Goal: Information Seeking & Learning: Check status

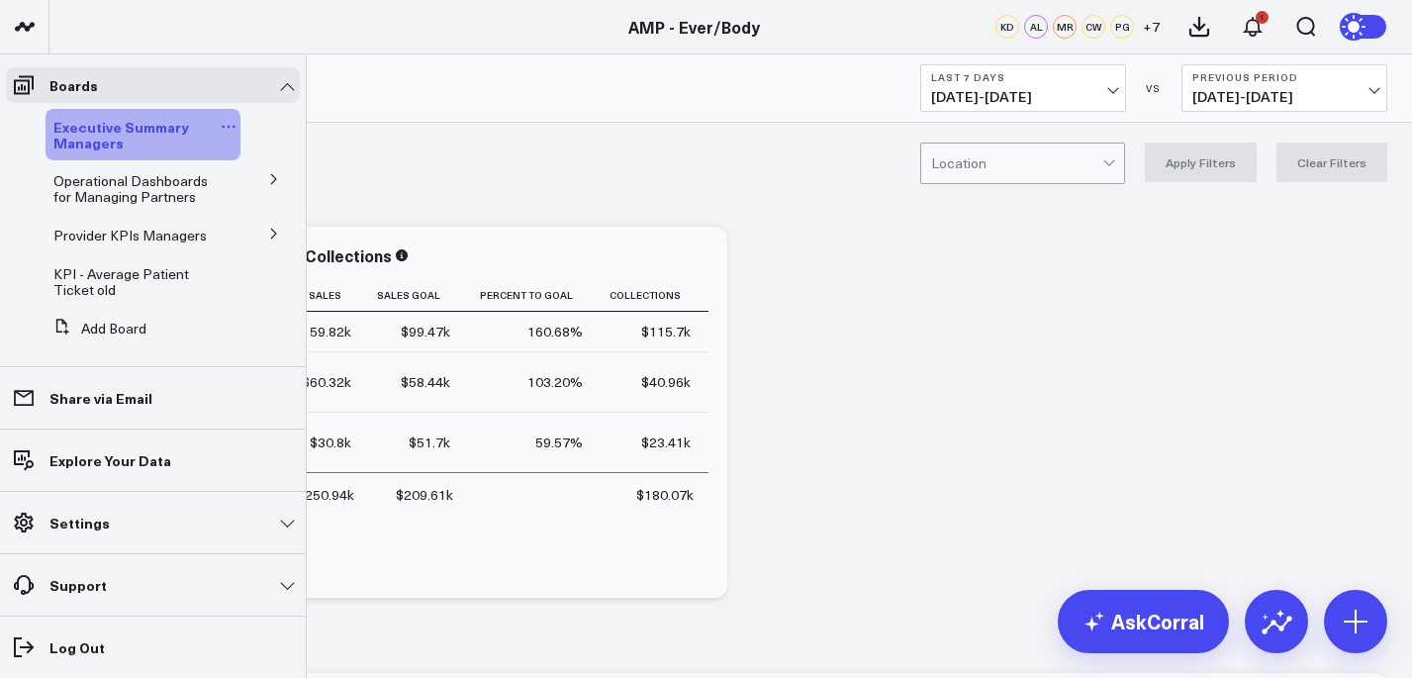
click at [157, 137] on link "Executive Summary Managers" at bounding box center [134, 135] width 163 height 32
click at [268, 228] on icon at bounding box center [274, 234] width 12 height 12
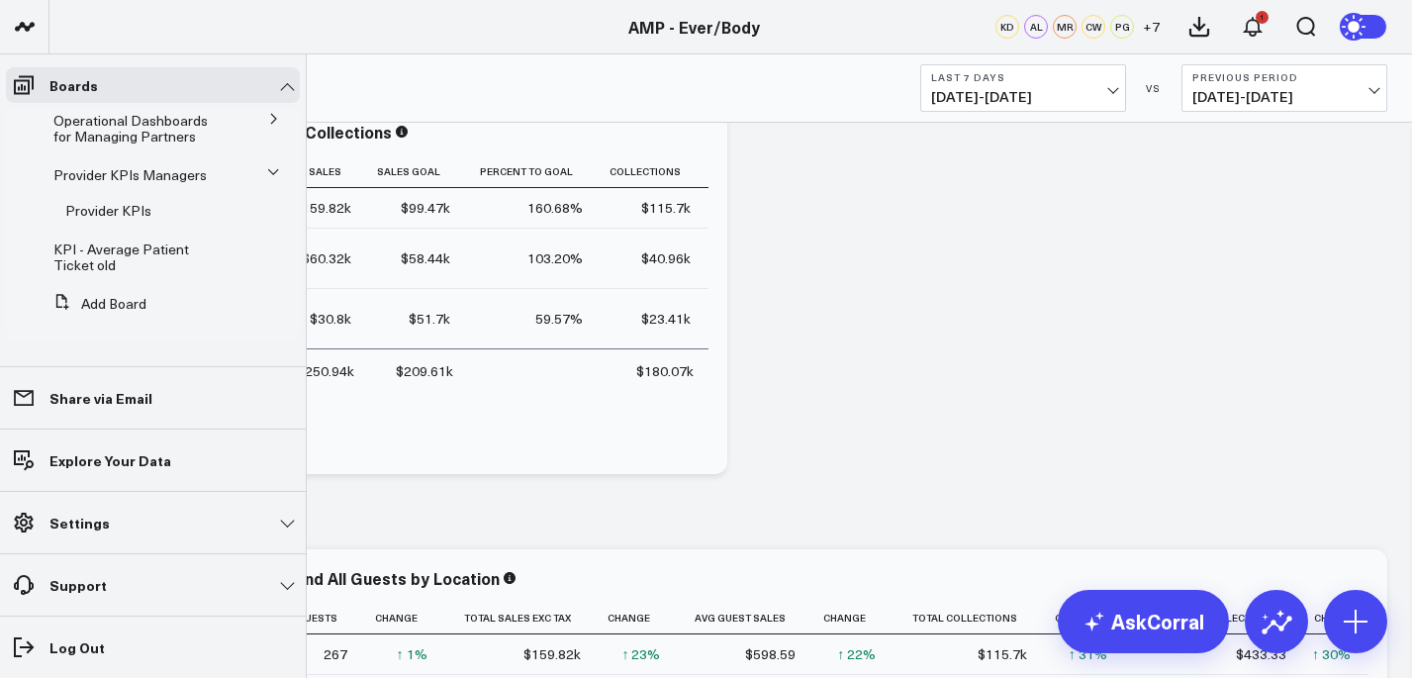
scroll to position [135, 0]
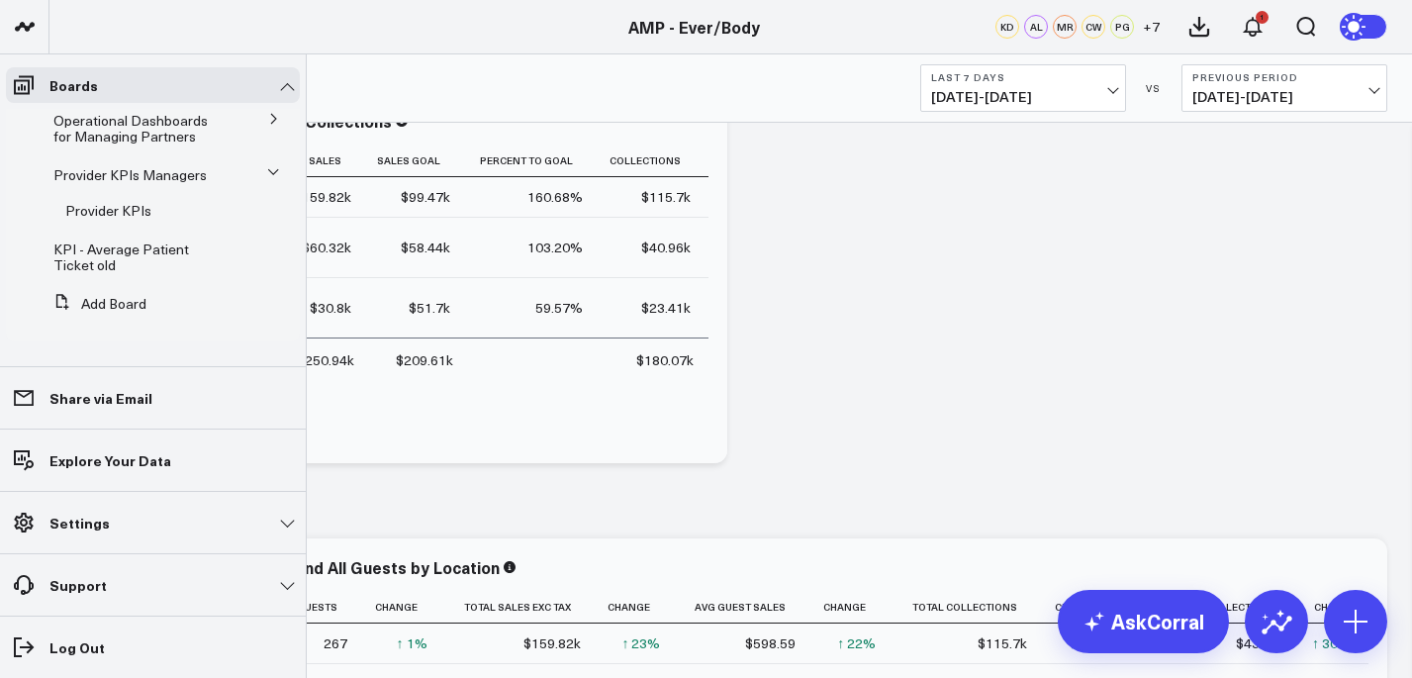
click at [267, 166] on icon at bounding box center [273, 172] width 12 height 12
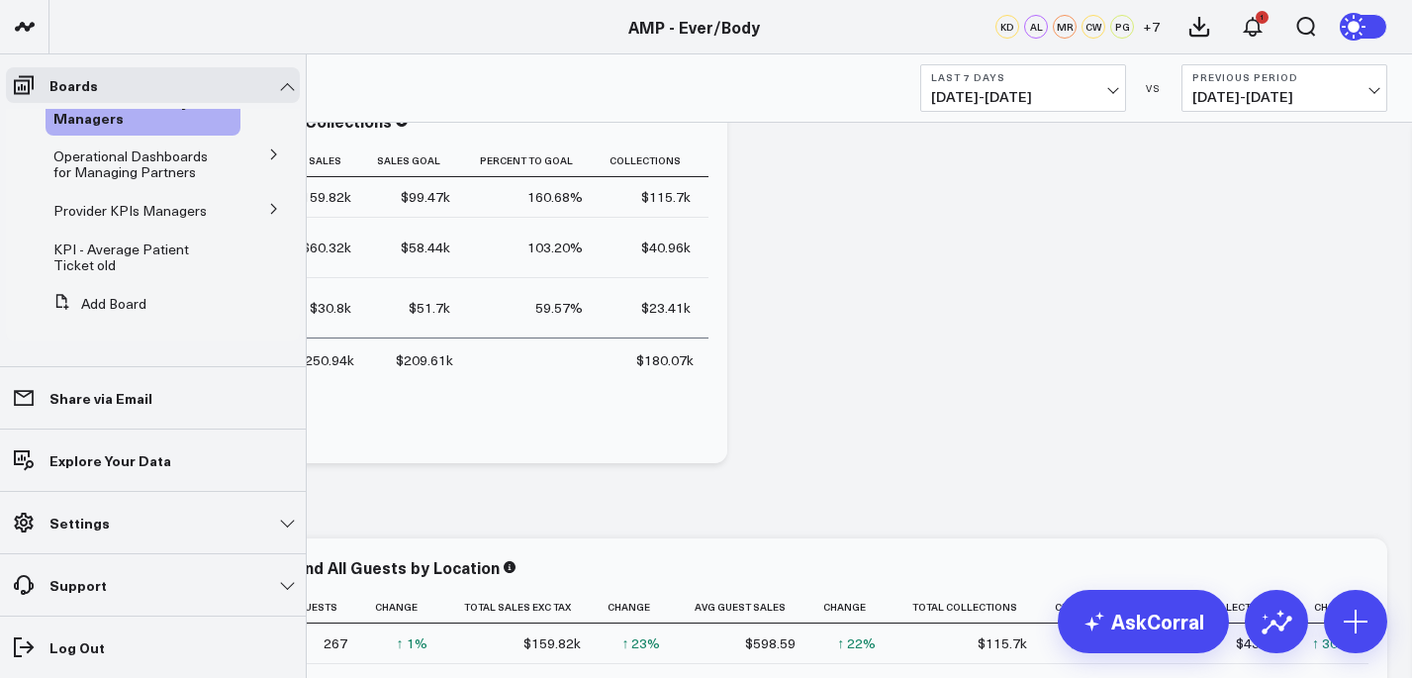
scroll to position [0, 0]
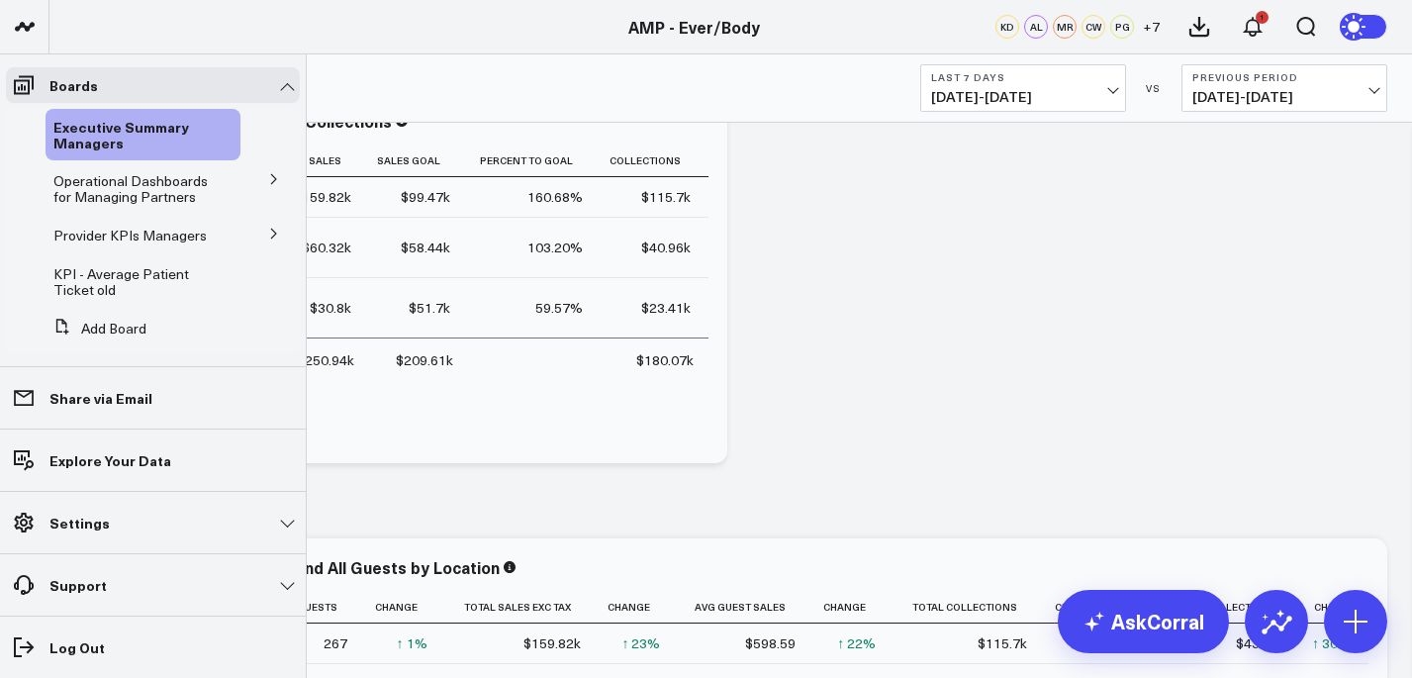
click at [268, 173] on icon at bounding box center [274, 179] width 12 height 12
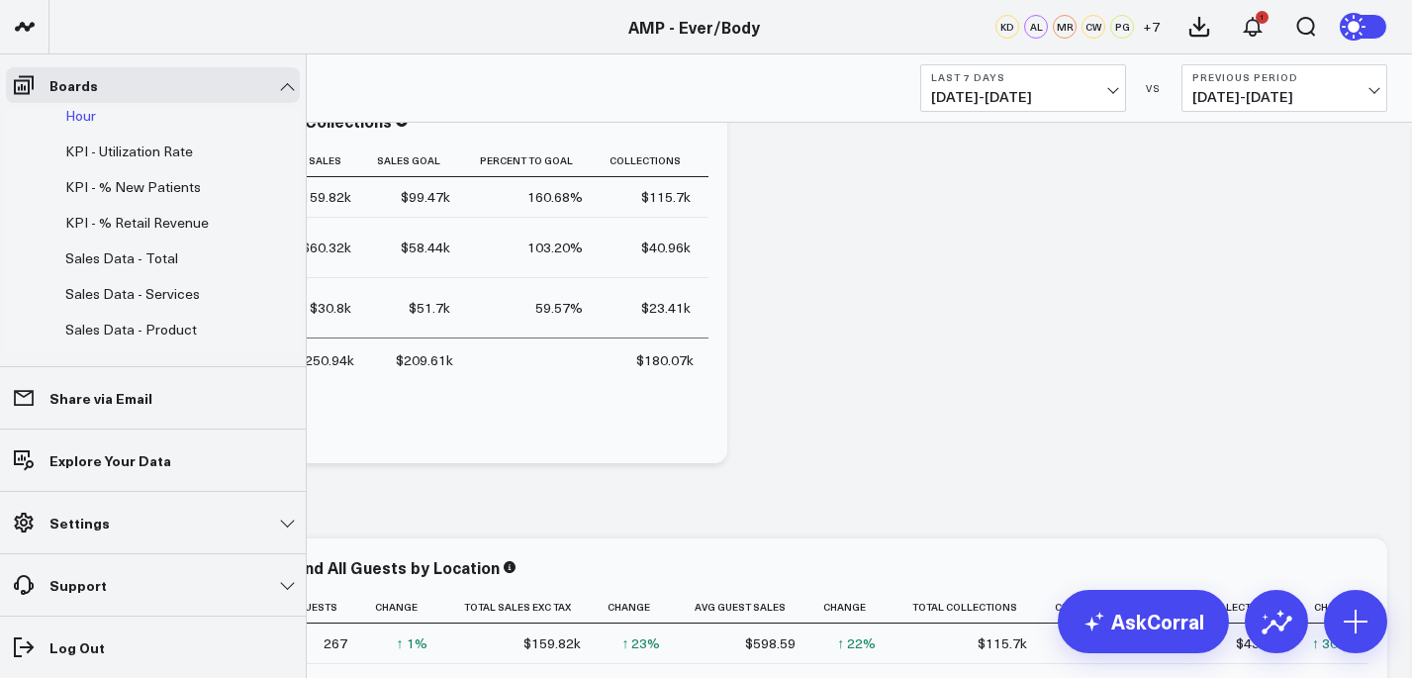
scroll to position [194, 0]
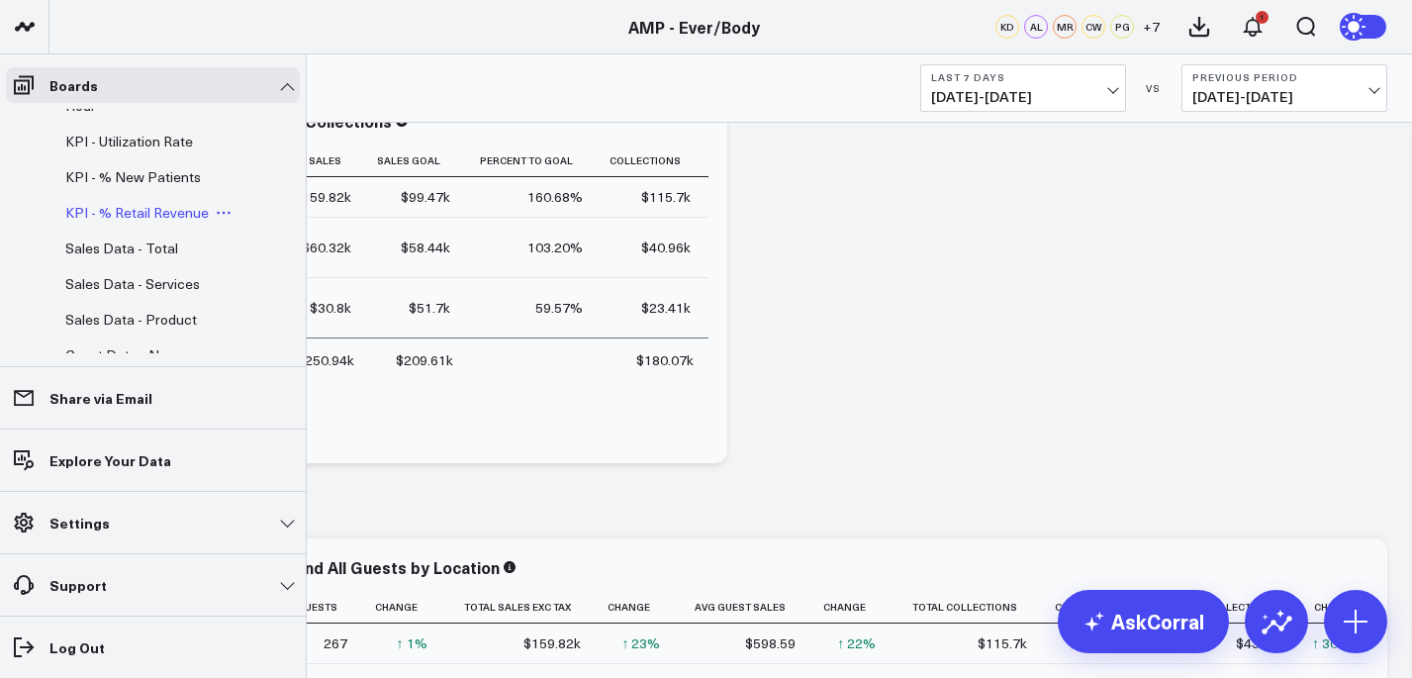
click at [125, 215] on span "KPI - % Retail Revenue" at bounding box center [136, 212] width 143 height 19
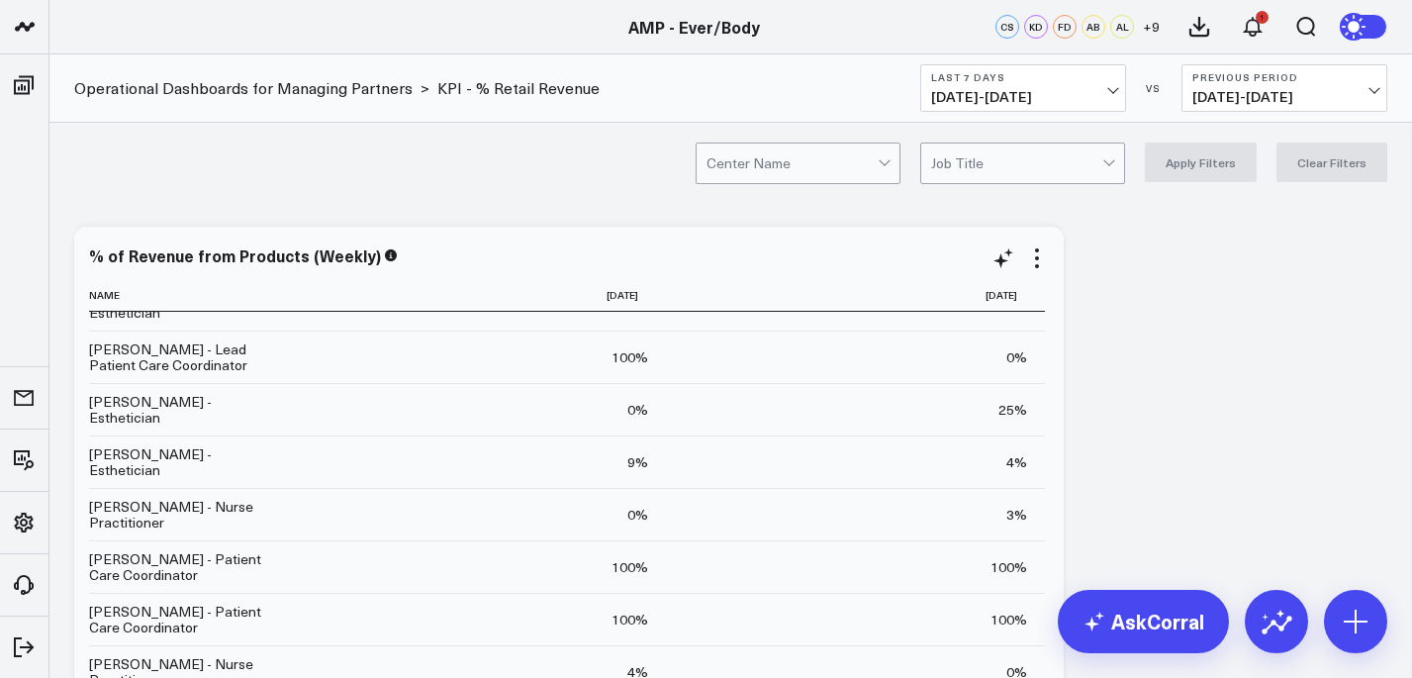
scroll to position [86, 0]
click at [876, 172] on div at bounding box center [791, 163] width 171 height 40
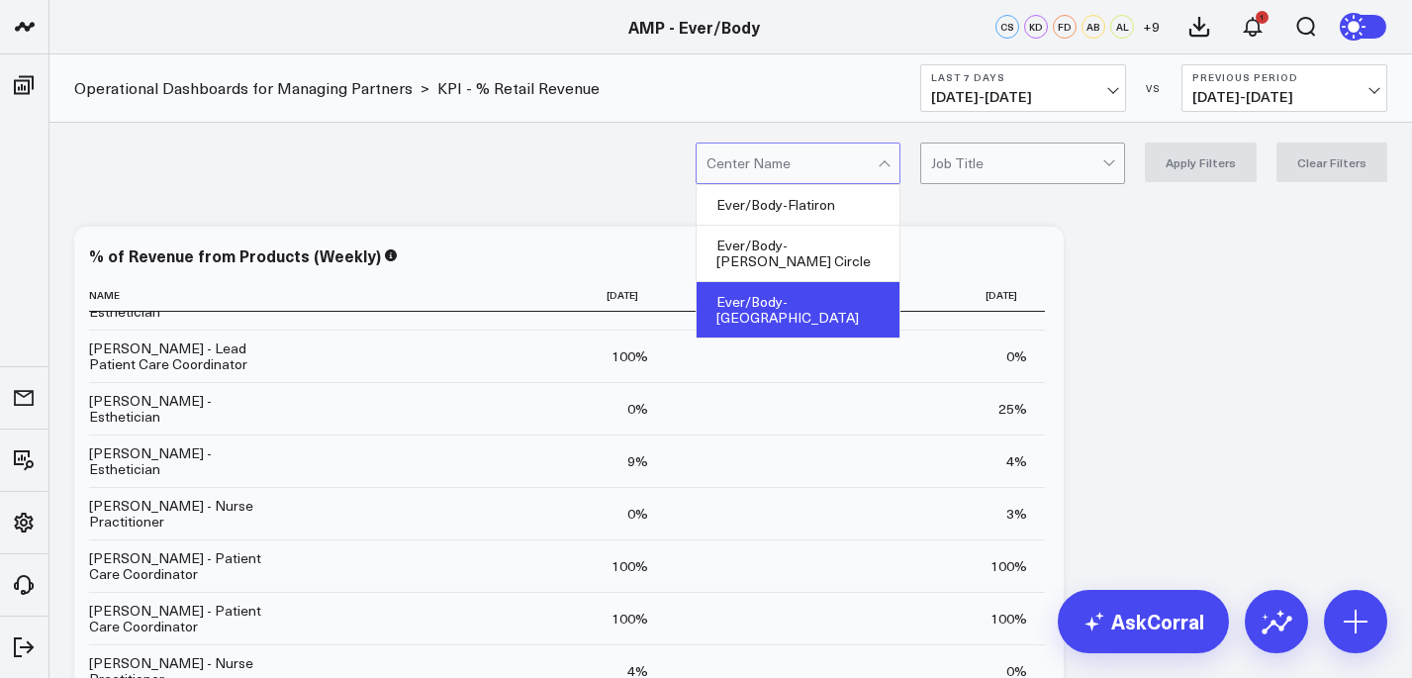
click at [839, 285] on div "Ever/Body-[GEOGRAPHIC_DATA]" at bounding box center [797, 309] width 203 height 55
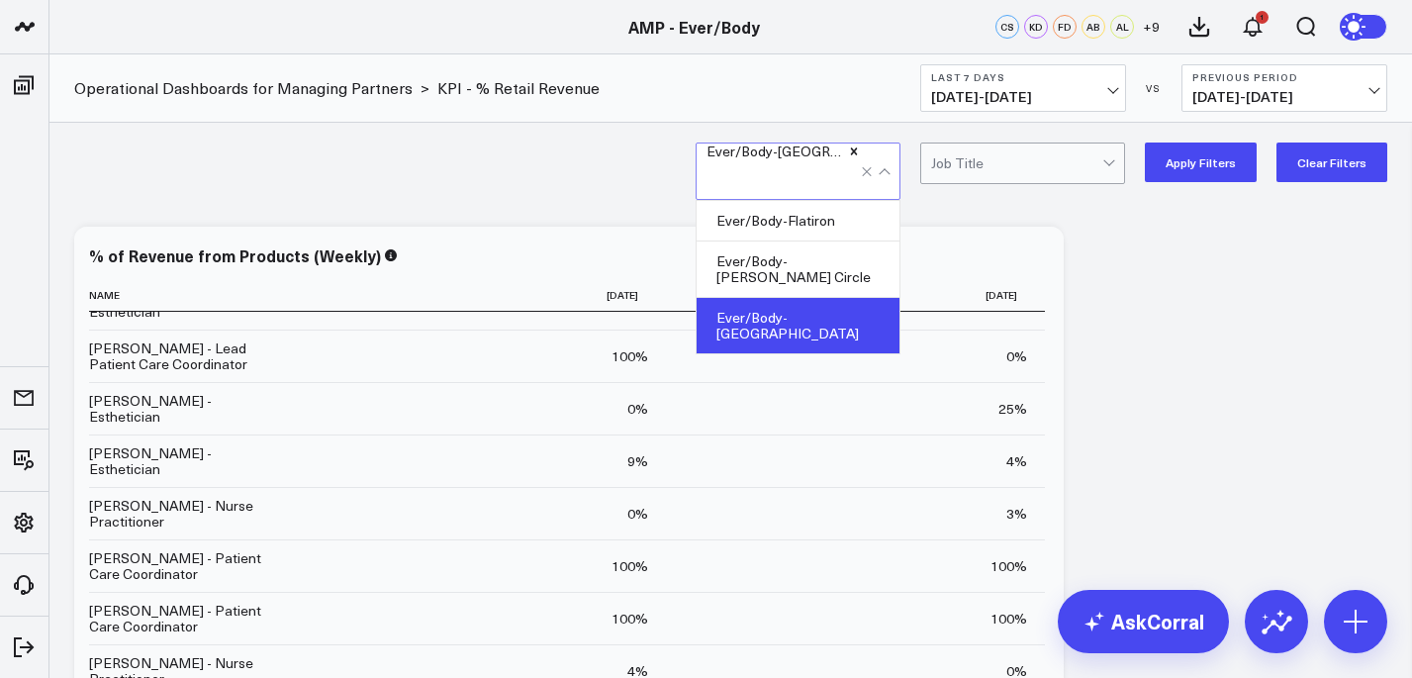
click at [883, 304] on div "Ever/Body-[GEOGRAPHIC_DATA]" at bounding box center [797, 325] width 203 height 55
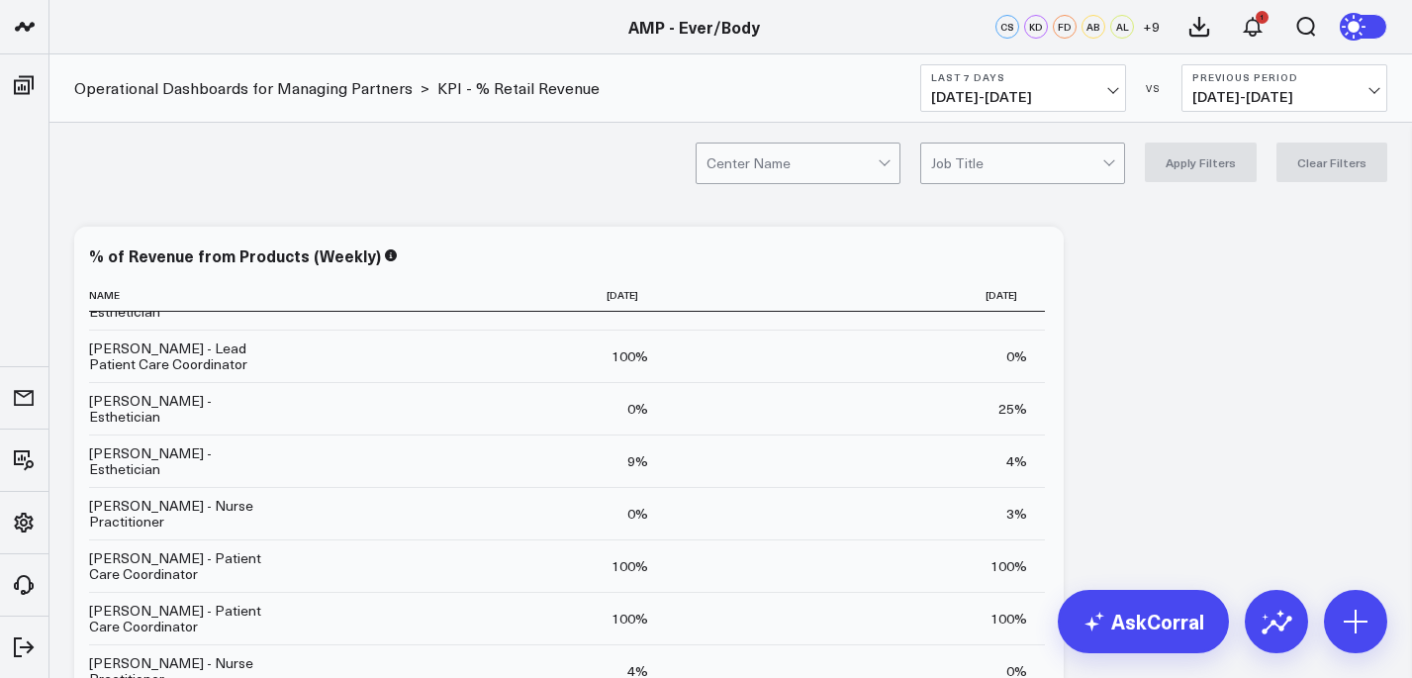
click at [1051, 196] on div "Center Name Job Title Apply Filters Clear Filters" at bounding box center [730, 162] width 1362 height 79
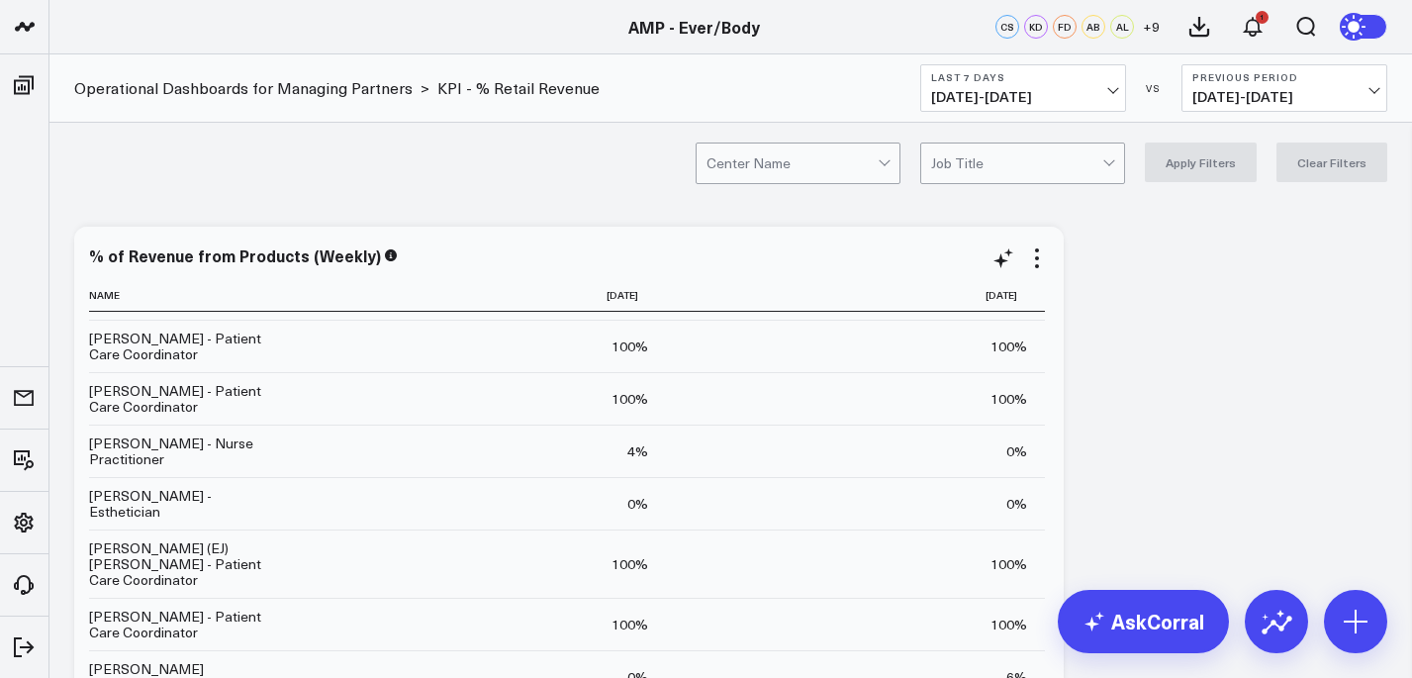
scroll to position [303, 0]
click at [867, 161] on div at bounding box center [791, 163] width 171 height 40
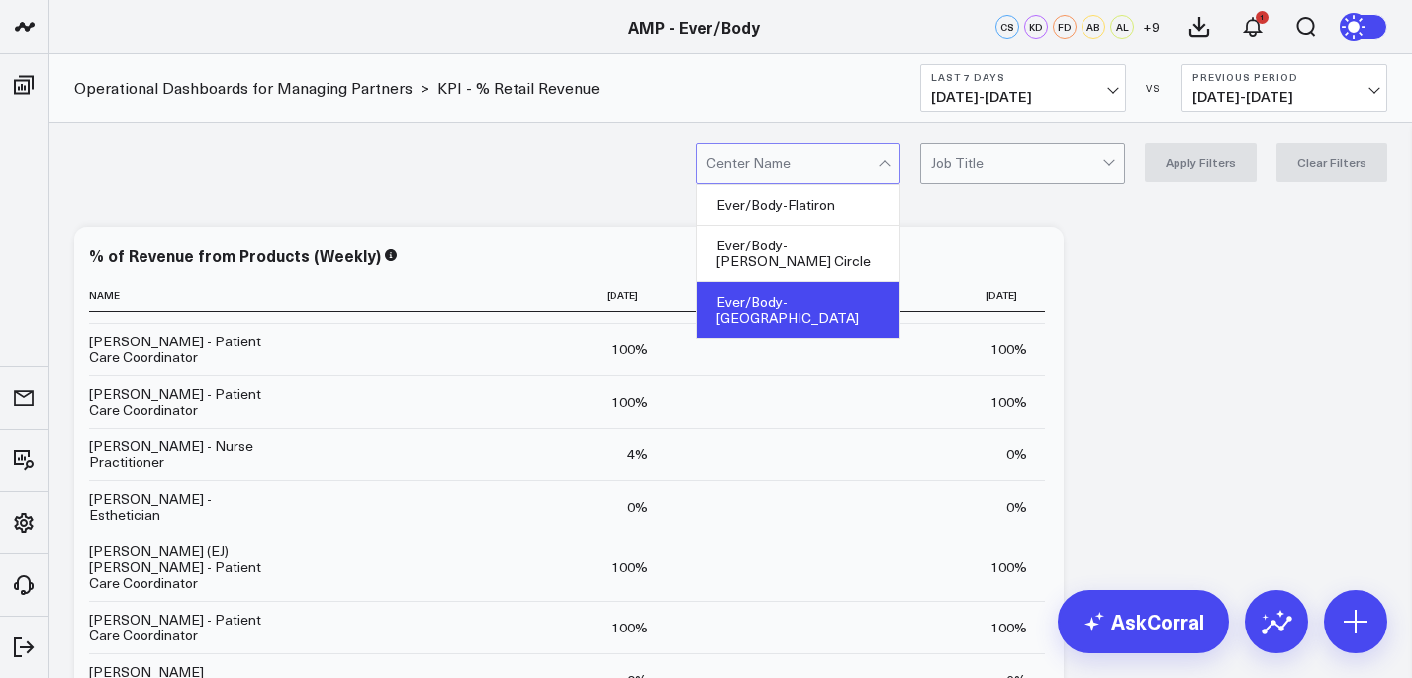
click at [849, 282] on div "Ever/Body-[GEOGRAPHIC_DATA]" at bounding box center [797, 309] width 203 height 55
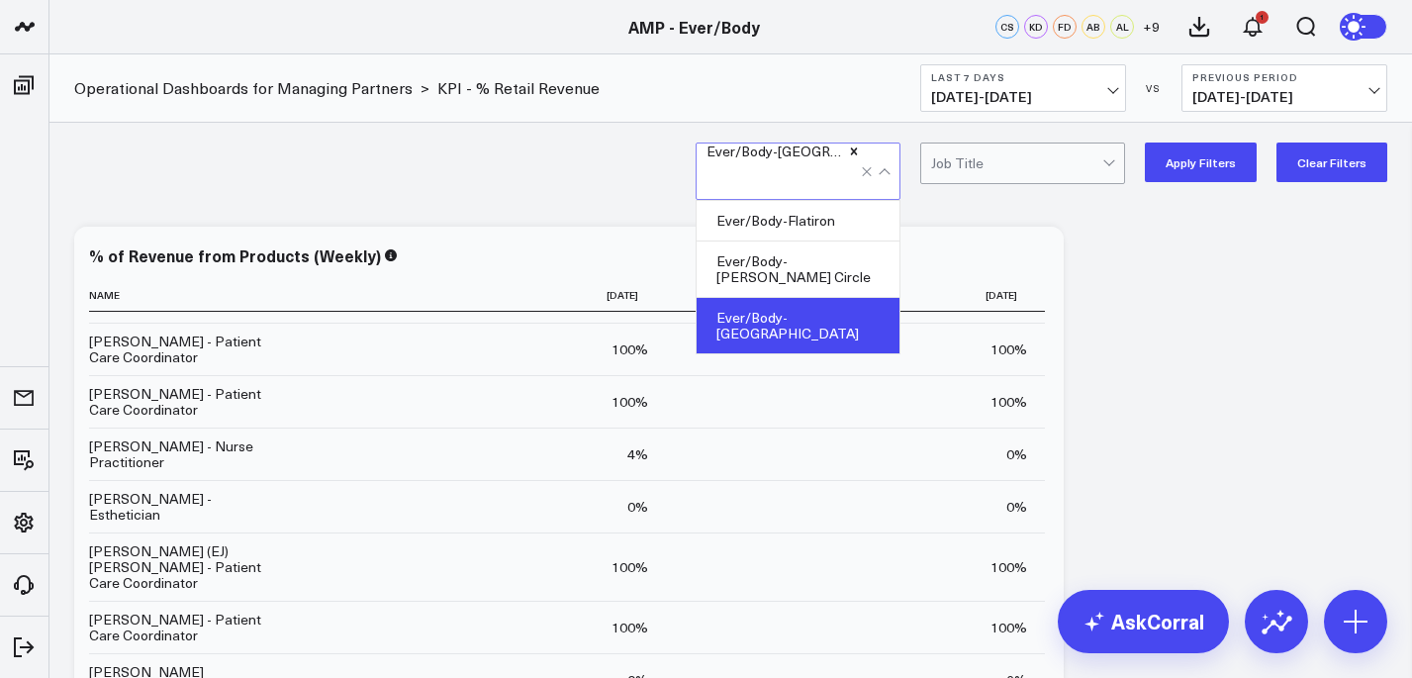
click at [1227, 158] on button "Apply Filters" at bounding box center [1201, 162] width 112 height 40
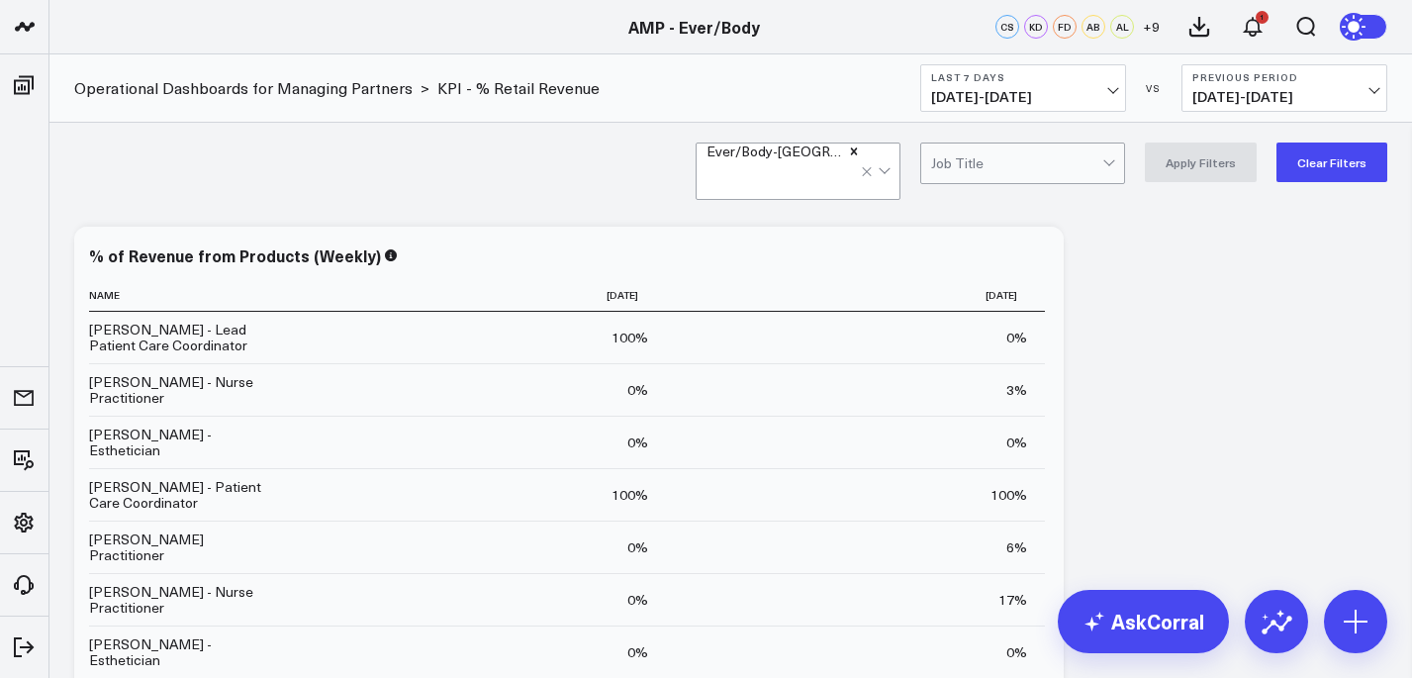
click at [1098, 96] on span "[DATE] - [DATE]" at bounding box center [1023, 97] width 184 height 16
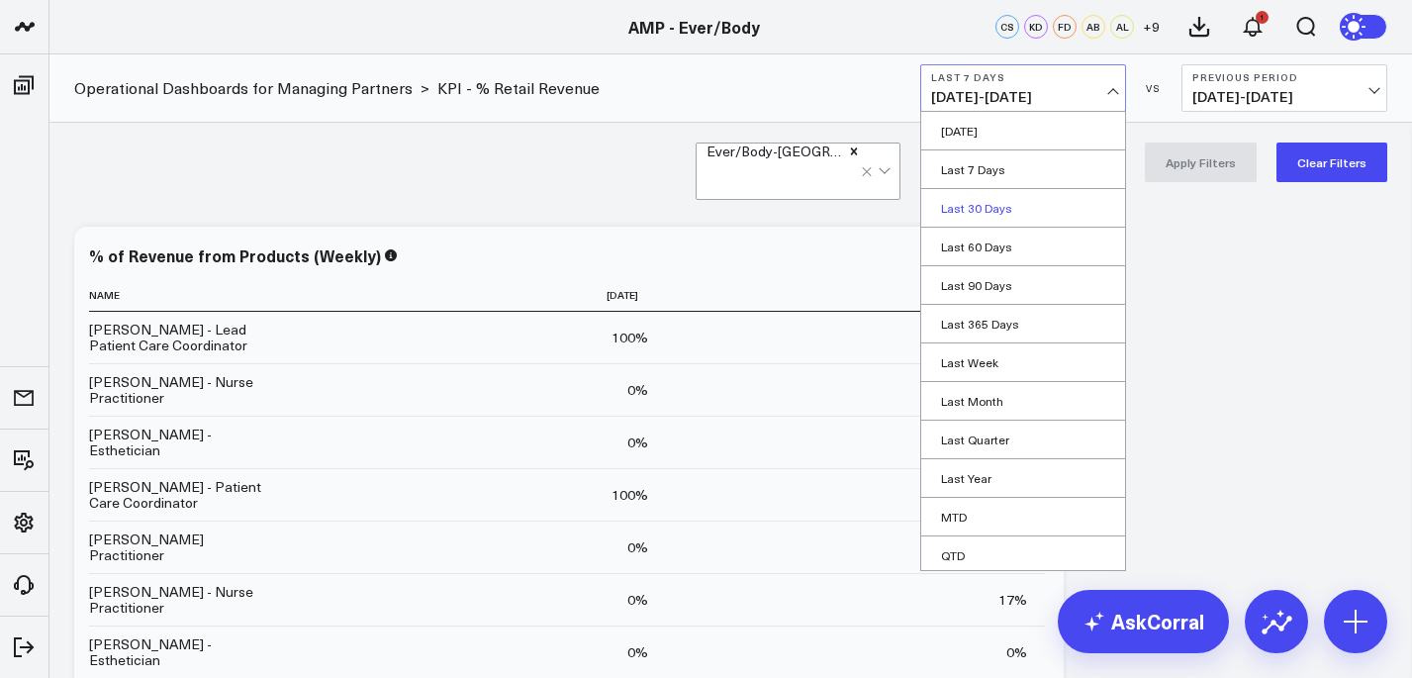
click at [997, 205] on link "Last 30 Days" at bounding box center [1023, 208] width 204 height 38
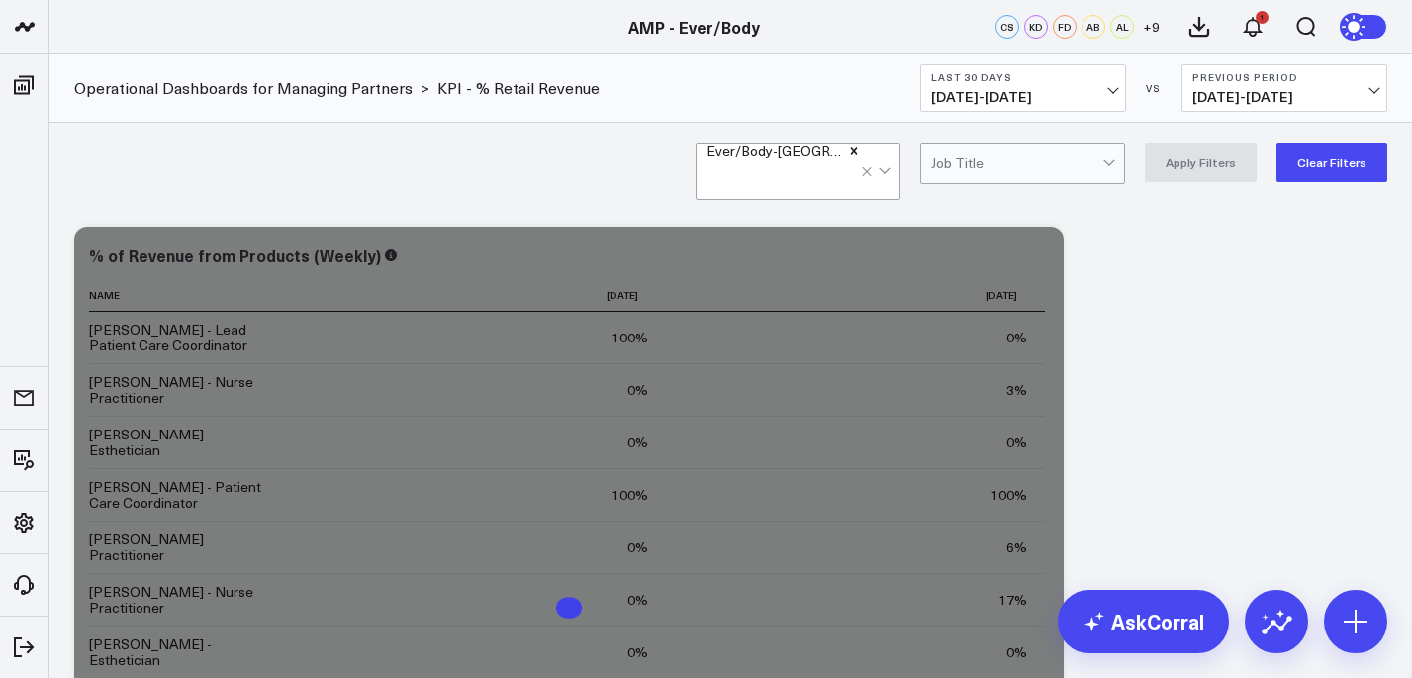
click at [1095, 88] on button "Last 30 Days [DATE] - [DATE]" at bounding box center [1023, 87] width 206 height 47
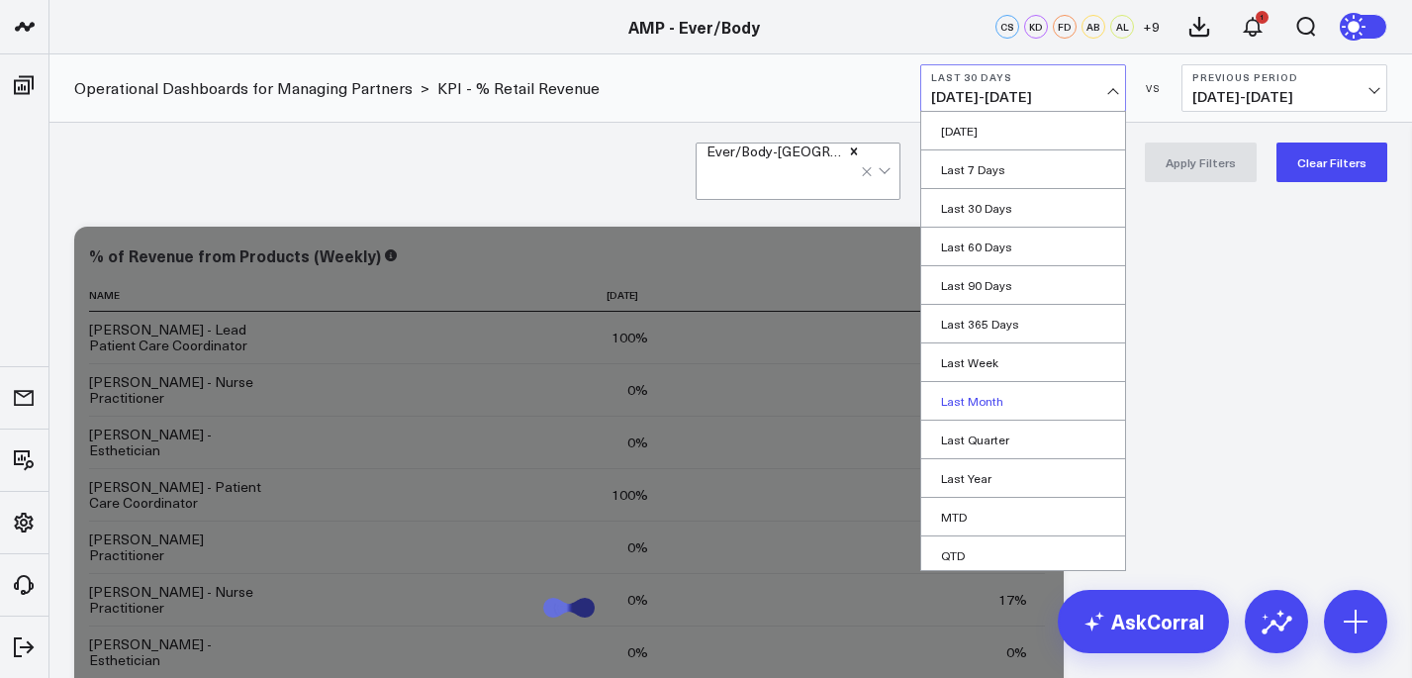
scroll to position [81, 0]
click at [980, 434] on link "MTD" at bounding box center [1023, 435] width 204 height 38
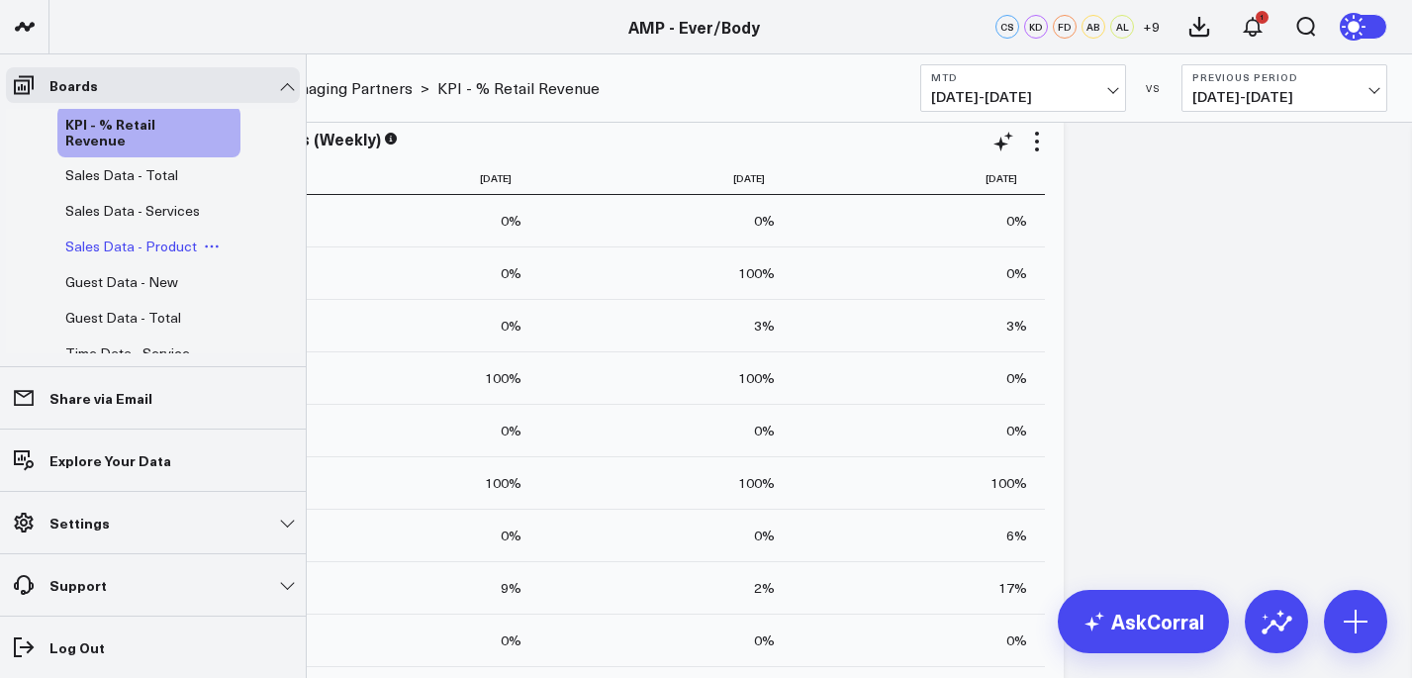
scroll to position [284, 0]
click at [164, 237] on span "Sales Data - Product" at bounding box center [131, 244] width 132 height 19
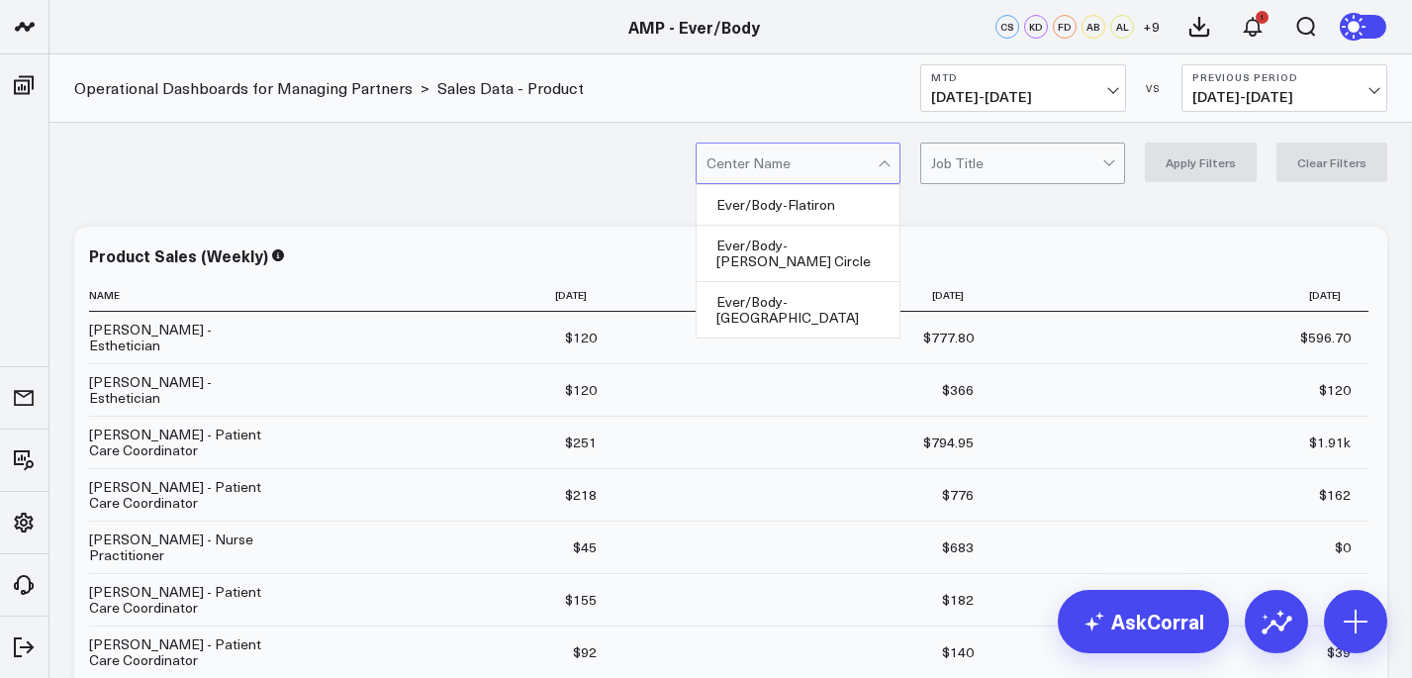
click at [889, 162] on div at bounding box center [883, 165] width 11 height 11
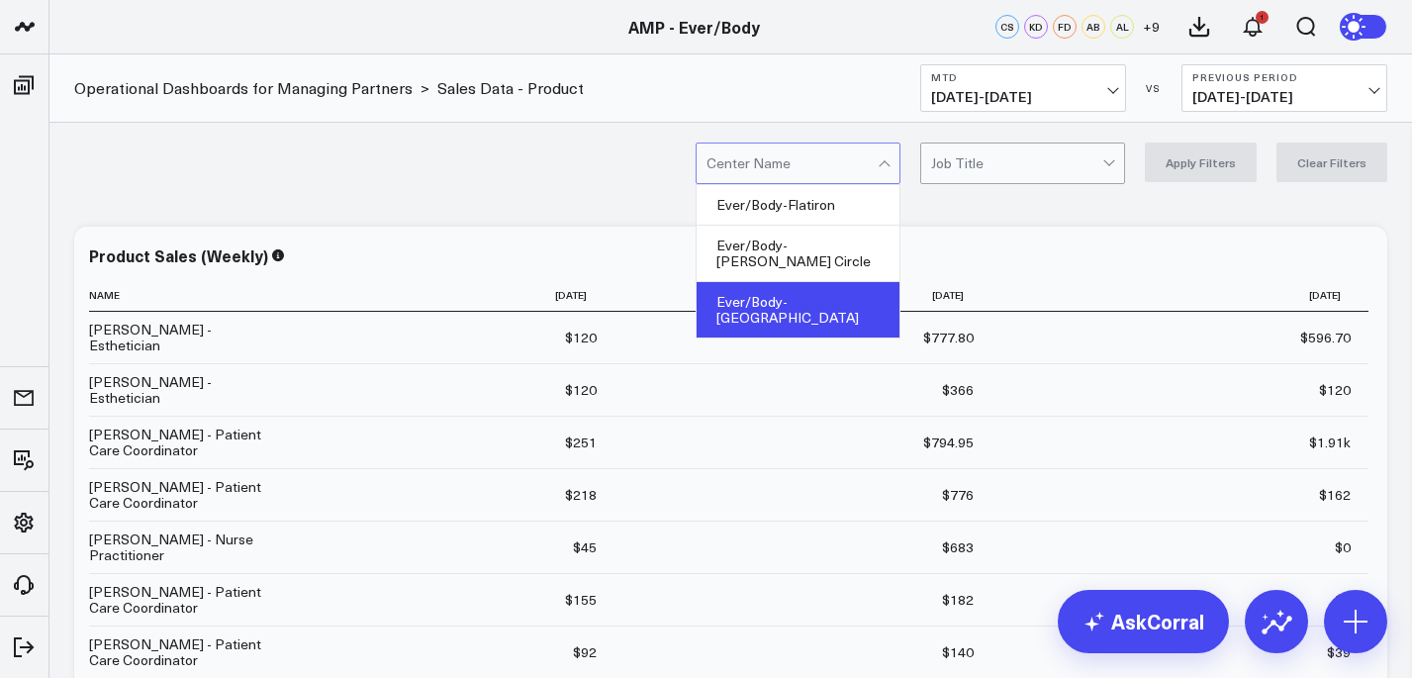
click at [871, 282] on div "Ever/Body-[GEOGRAPHIC_DATA]" at bounding box center [797, 309] width 203 height 55
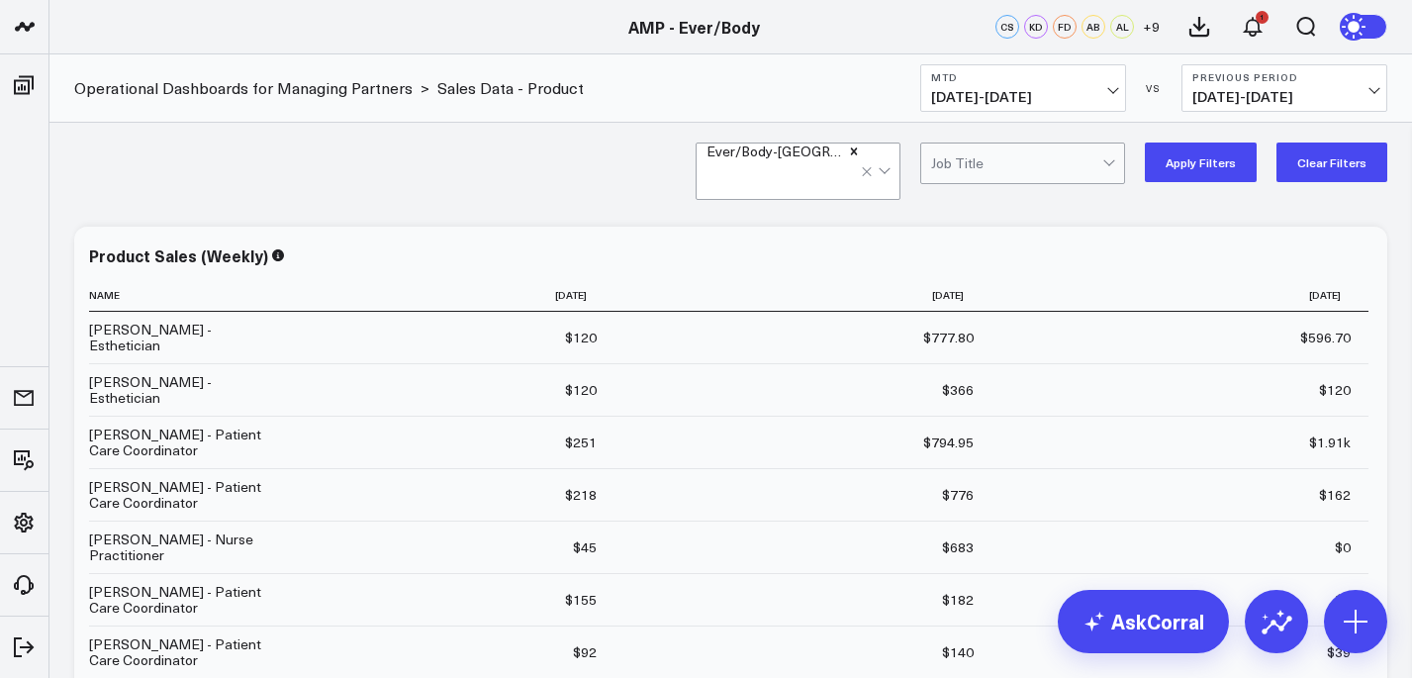
click at [1235, 172] on button "Apply Filters" at bounding box center [1201, 162] width 112 height 40
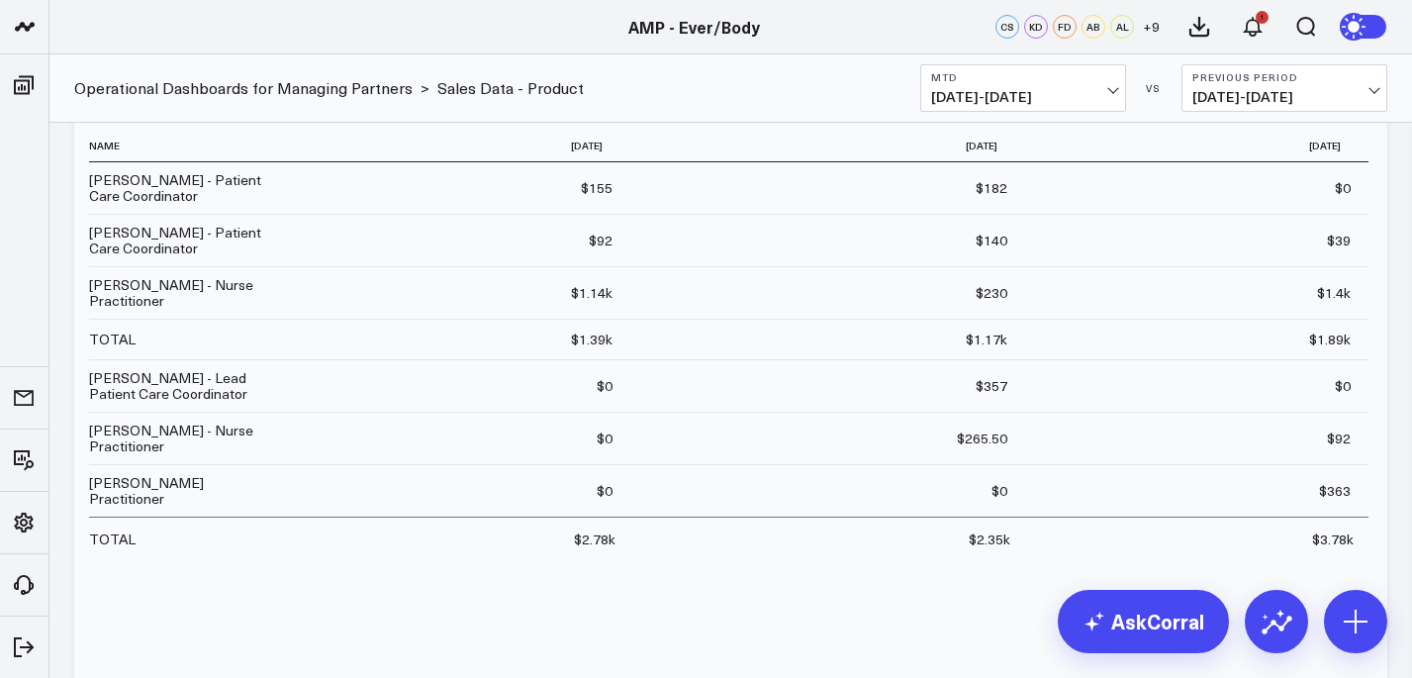
scroll to position [144, 0]
